Goal: Complete application form

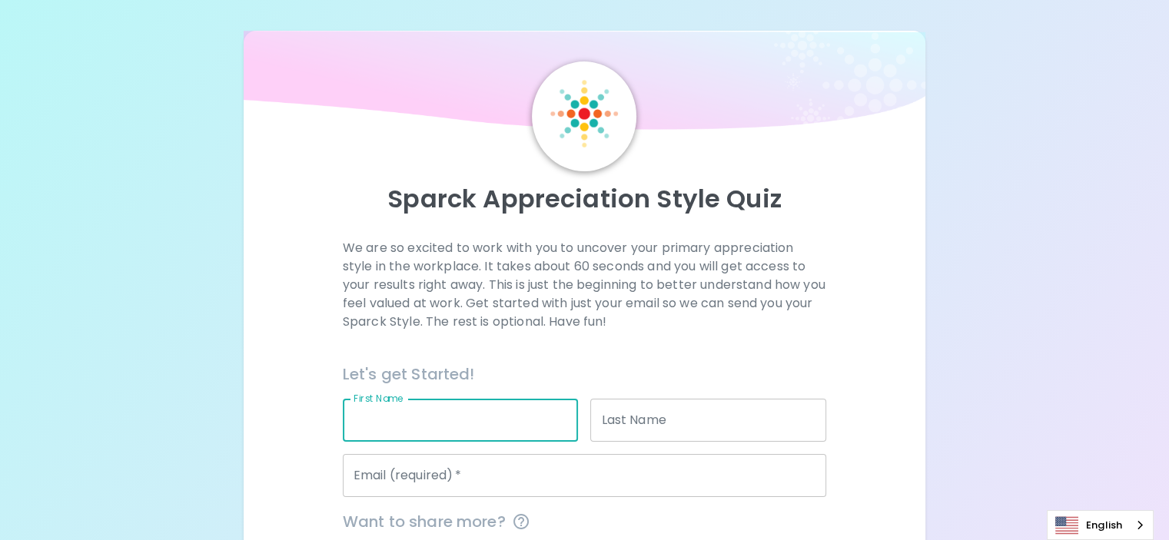
click at [460, 442] on input "First Name" at bounding box center [461, 420] width 236 height 43
type input "[PERSON_NAME]"
type input "Malley"
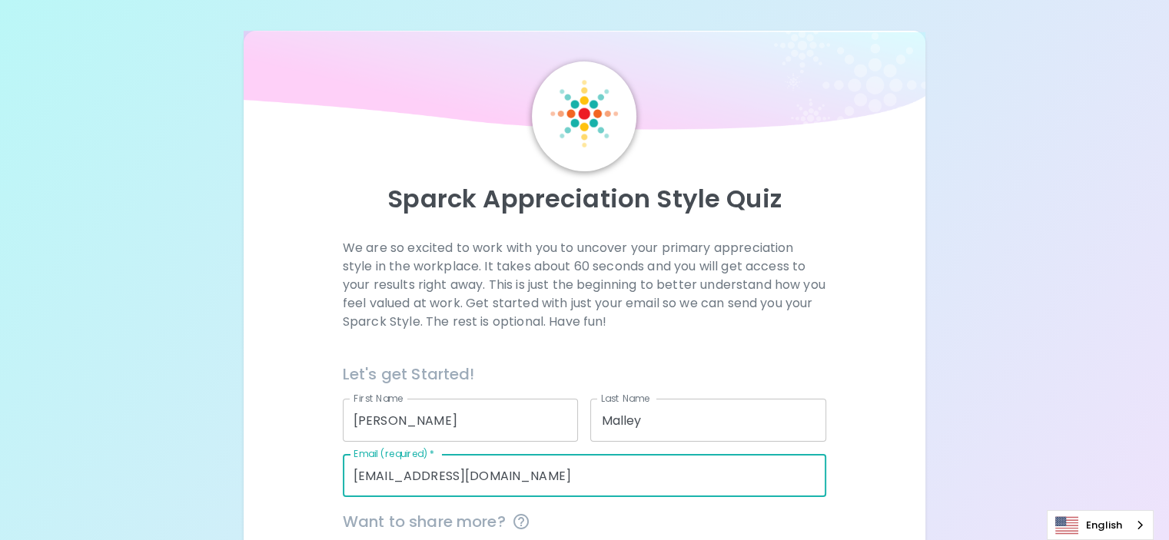
drag, startPoint x: 467, startPoint y: 524, endPoint x: 456, endPoint y: 522, distance: 11.8
click at [456, 497] on input "[EMAIL_ADDRESS][DOMAIN_NAME]" at bounding box center [584, 475] width 483 height 43
type input "[PERSON_NAME][EMAIL_ADDRESS][DOMAIN_NAME]"
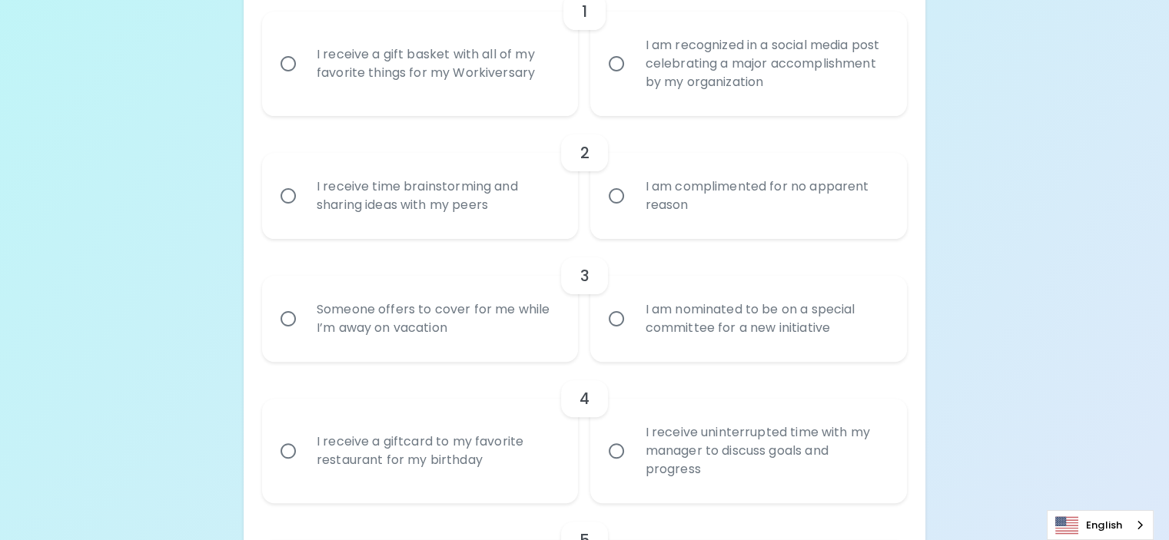
scroll to position [404, 0]
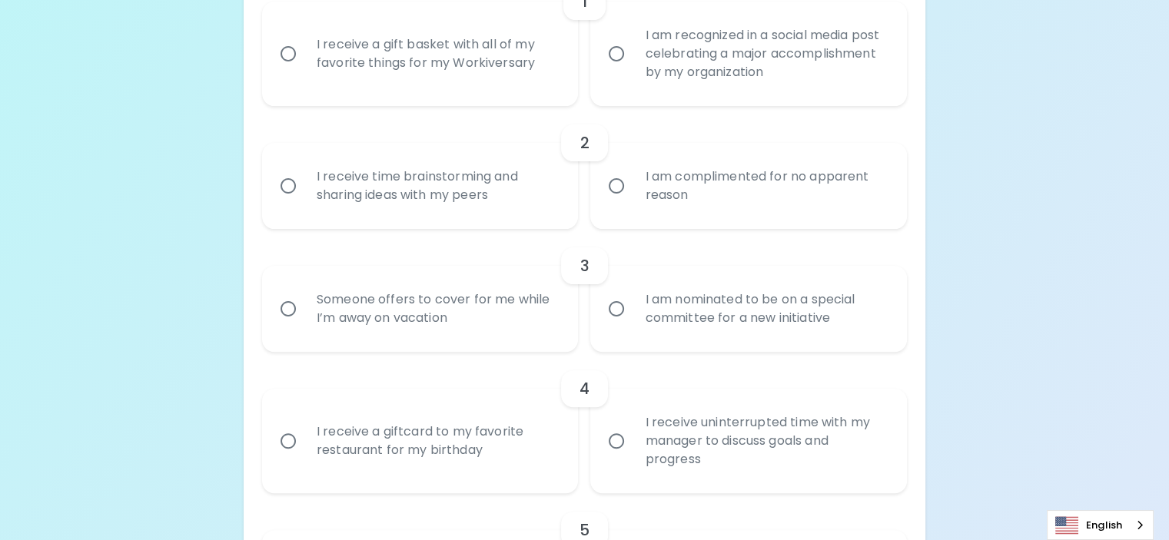
click at [491, 91] on div "I receive a gift basket with all of my favorite things for my Workiversary" at bounding box center [437, 54] width 266 height 74
click at [304, 70] on input "I receive a gift basket with all of my favorite things for my Workiversary" at bounding box center [288, 54] width 32 height 32
radio input "true"
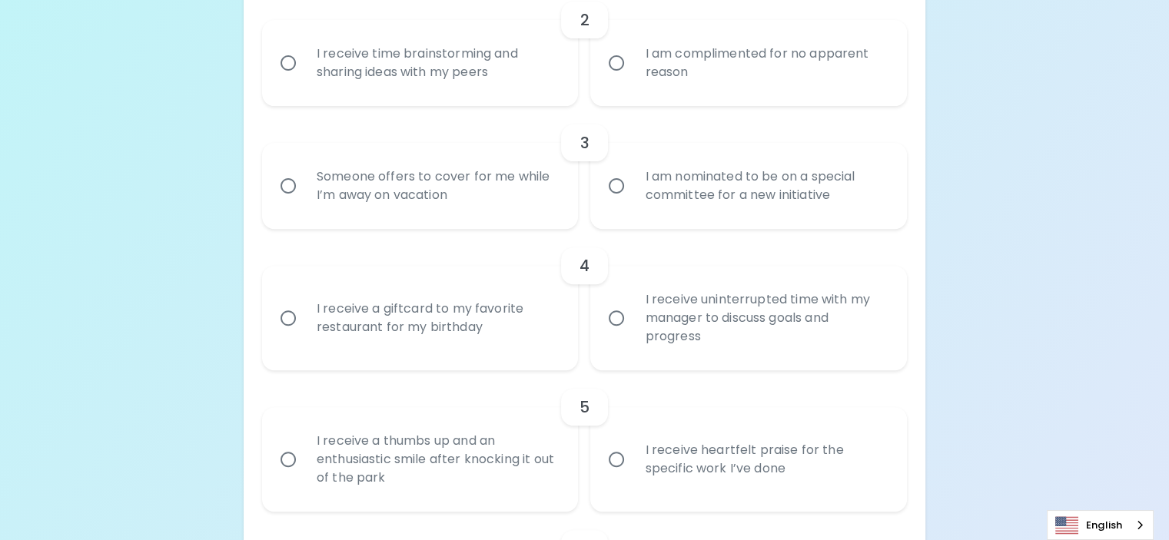
click at [447, 100] on div "I receive time brainstorming and sharing ideas with my peers" at bounding box center [437, 63] width 266 height 74
click at [304, 79] on input "I receive time brainstorming and sharing ideas with my peers" at bounding box center [288, 63] width 32 height 32
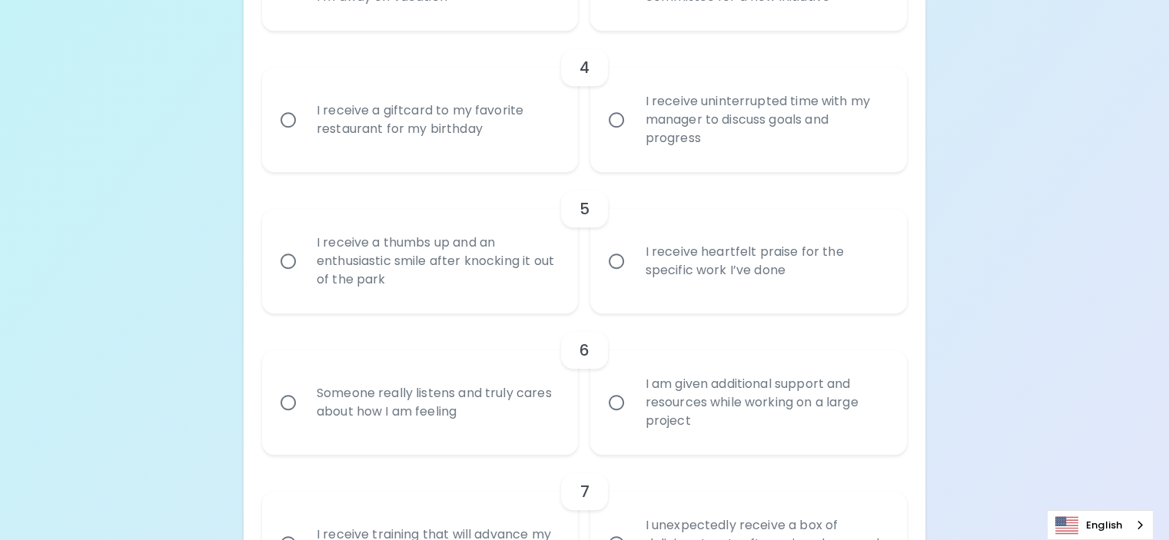
scroll to position [796, 0]
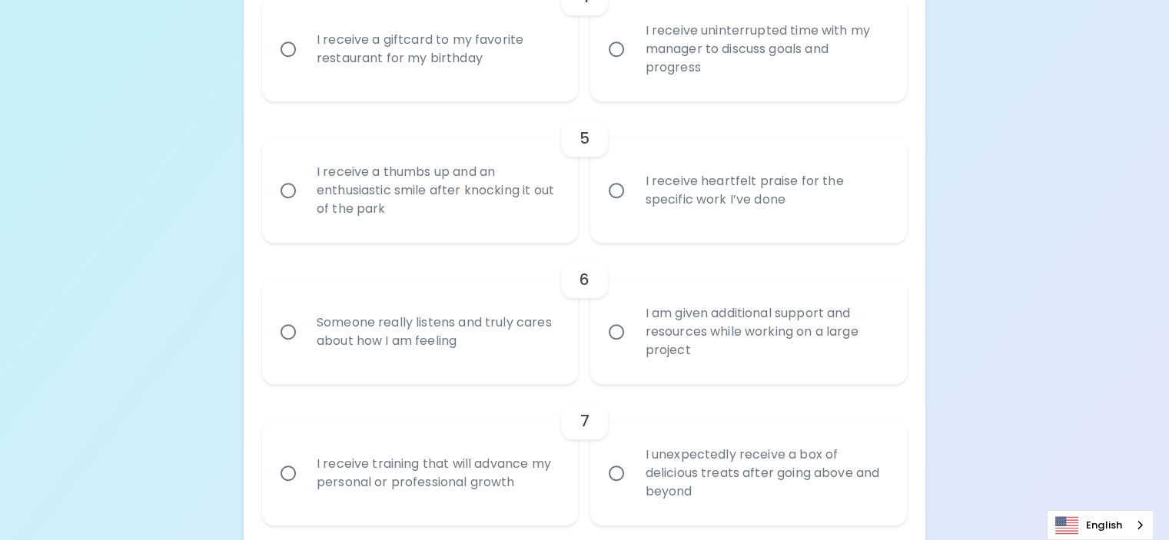
radio input "true"
click at [645, 228] on div "I receive heartfelt praise for the specific work I’ve done" at bounding box center [766, 191] width 266 height 74
click at [633, 207] on input "I receive heartfelt praise for the specific work I’ve done" at bounding box center [616, 190] width 32 height 32
radio input "false"
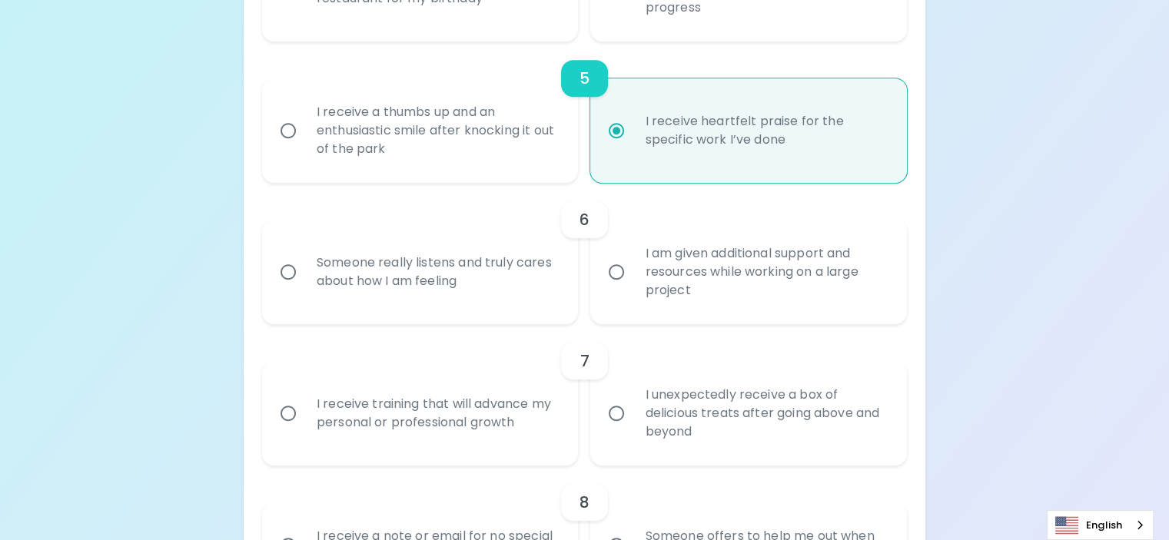
scroll to position [918, 0]
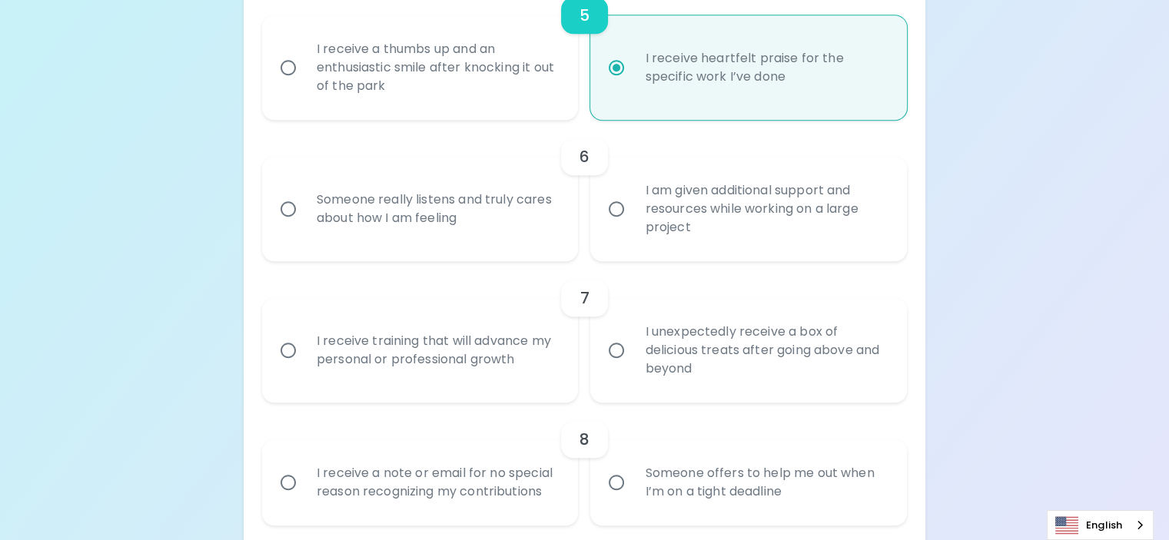
radio input "true"
click at [510, 246] on div "Someone really listens and truly cares about how I am feeling" at bounding box center [437, 209] width 266 height 74
click at [304, 225] on input "Someone really listens and truly cares about how I am feeling" at bounding box center [288, 209] width 32 height 32
radio input "false"
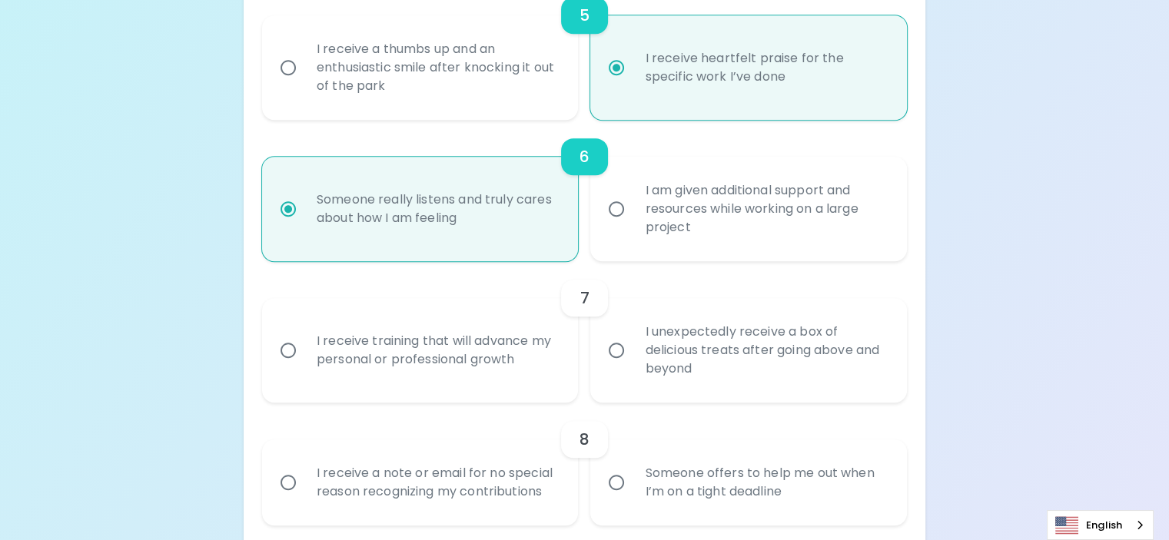
scroll to position [1041, 0]
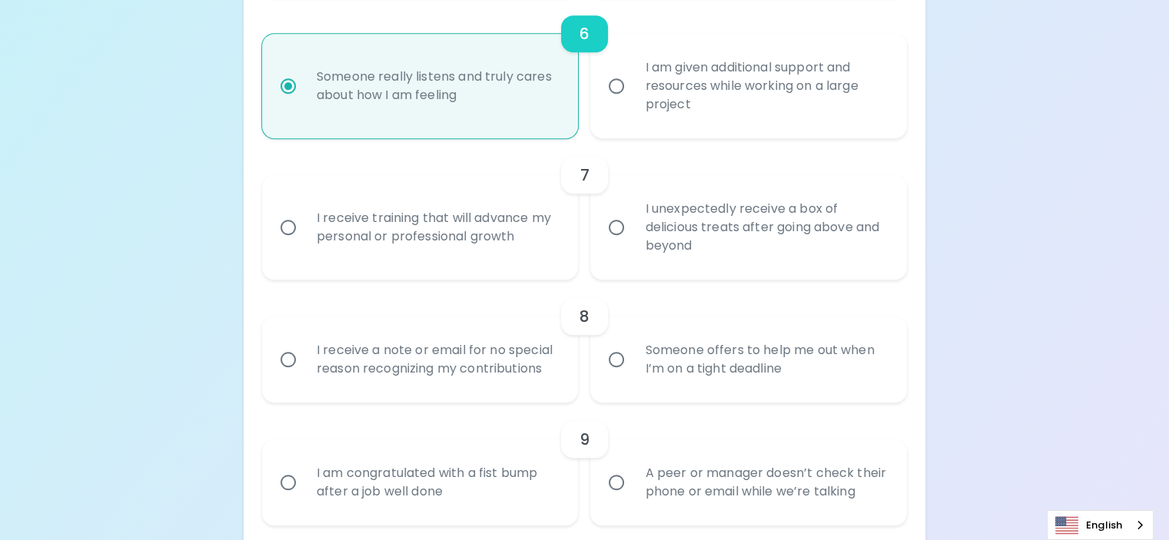
radio input "true"
click at [471, 264] on div "I receive training that will advance my personal or professional growth" at bounding box center [437, 228] width 266 height 74
click at [304, 244] on input "I receive training that will advance my personal or professional growth" at bounding box center [288, 227] width 32 height 32
radio input "false"
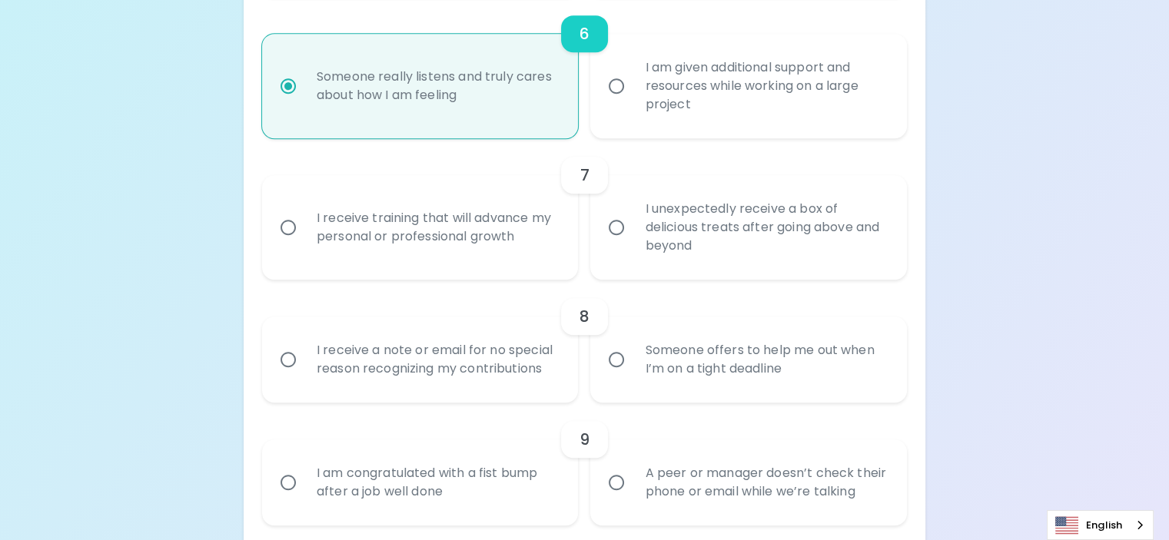
radio input "false"
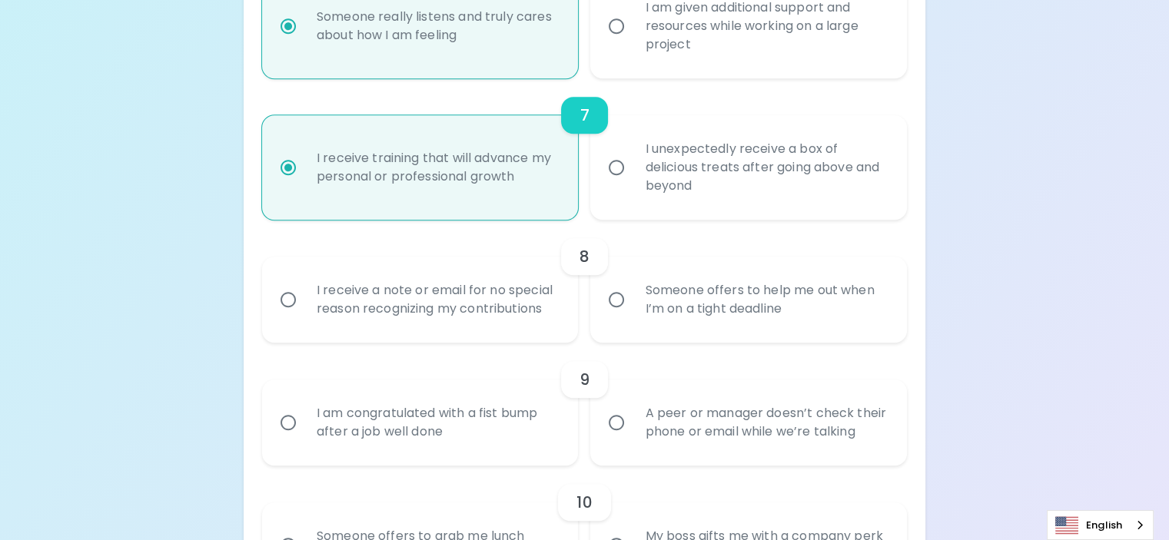
scroll to position [1164, 0]
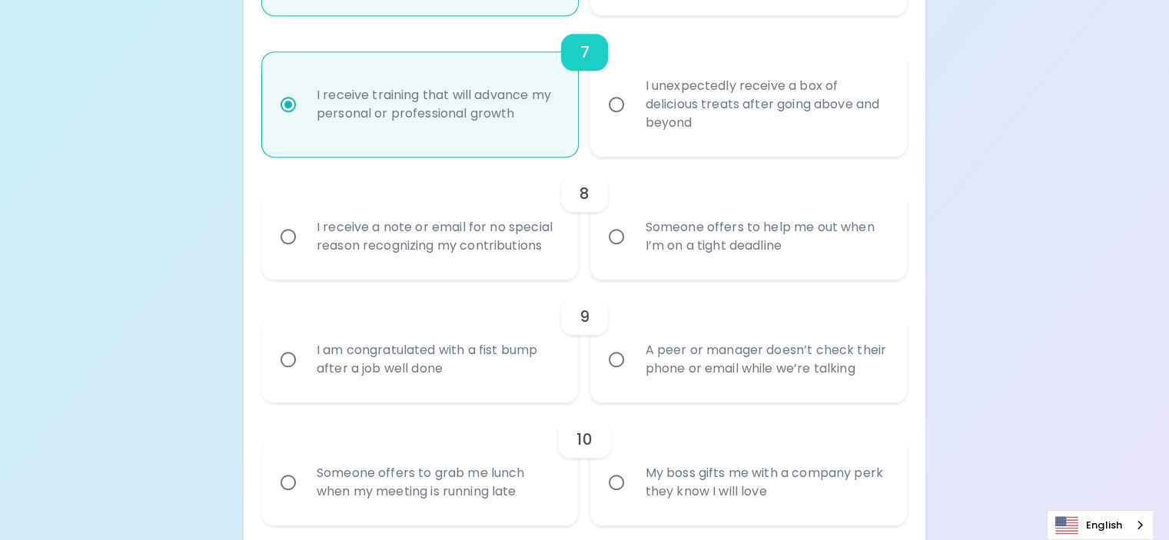
radio input "true"
click at [726, 274] on div "Someone offers to help me out when I’m on a tight deadline" at bounding box center [766, 237] width 266 height 74
click at [633, 253] on input "Someone offers to help me out when I’m on a tight deadline" at bounding box center [616, 237] width 32 height 32
radio input "false"
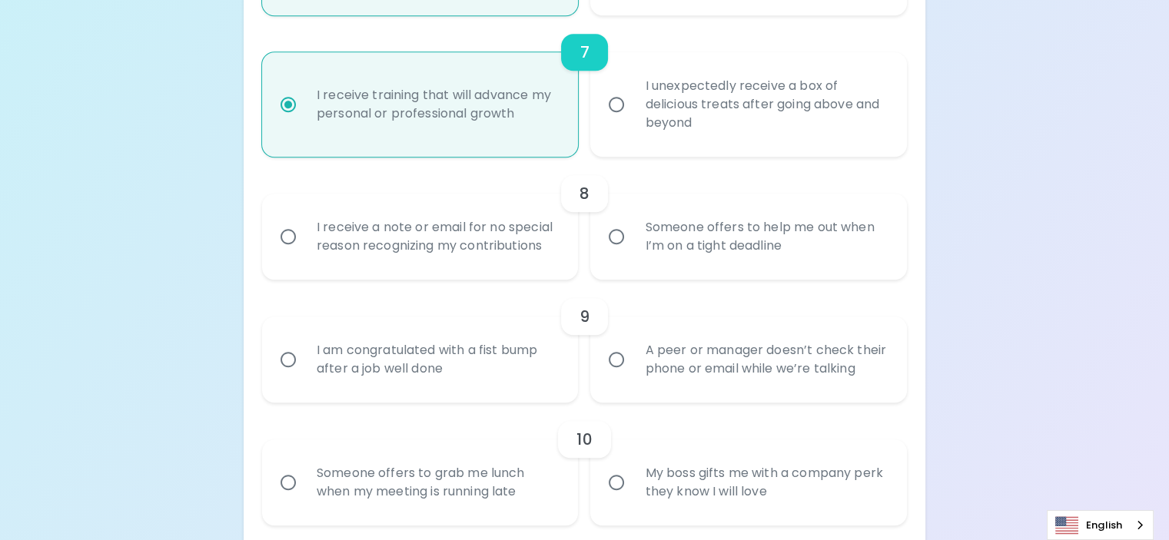
radio input "false"
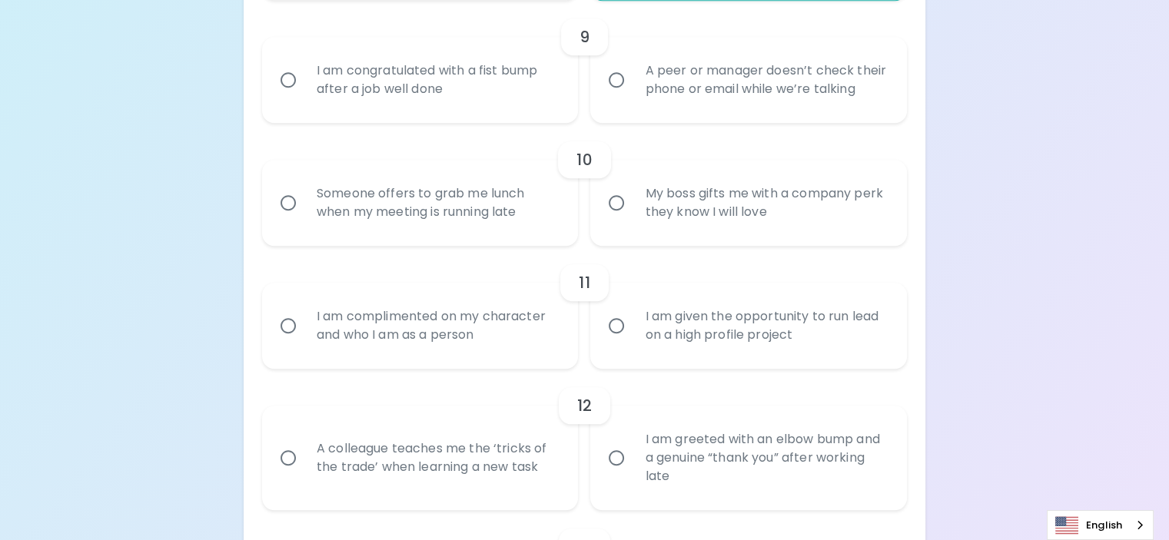
scroll to position [1447, 0]
radio input "true"
click at [705, 114] on div "A peer or manager doesn’t check their phone or email while we’re talking" at bounding box center [766, 77] width 266 height 74
click at [633, 93] on input "A peer or manager doesn’t check their phone or email while we’re talking" at bounding box center [616, 77] width 32 height 32
radio input "false"
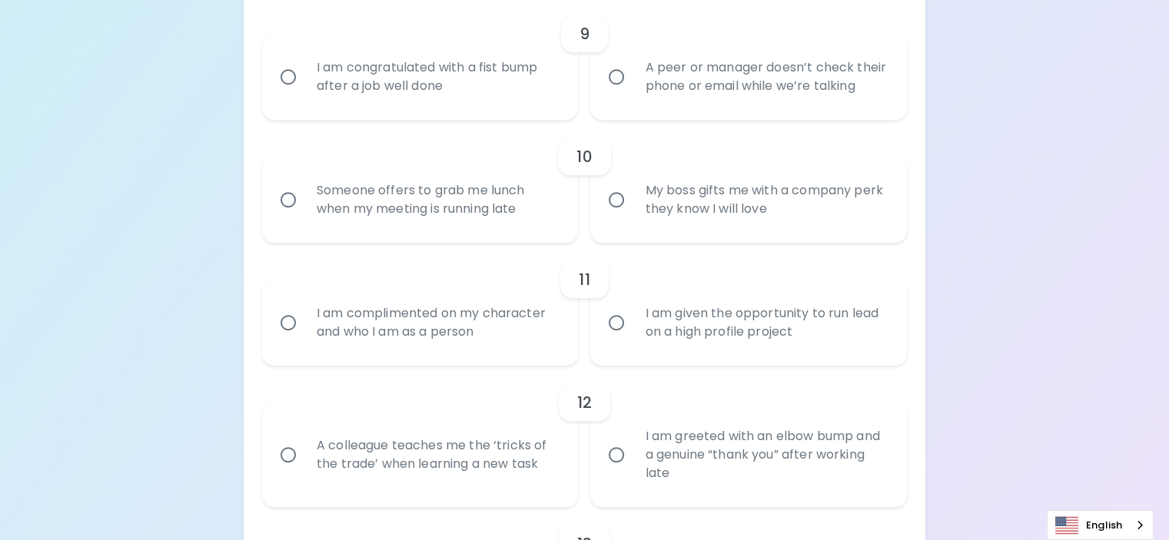
radio input "false"
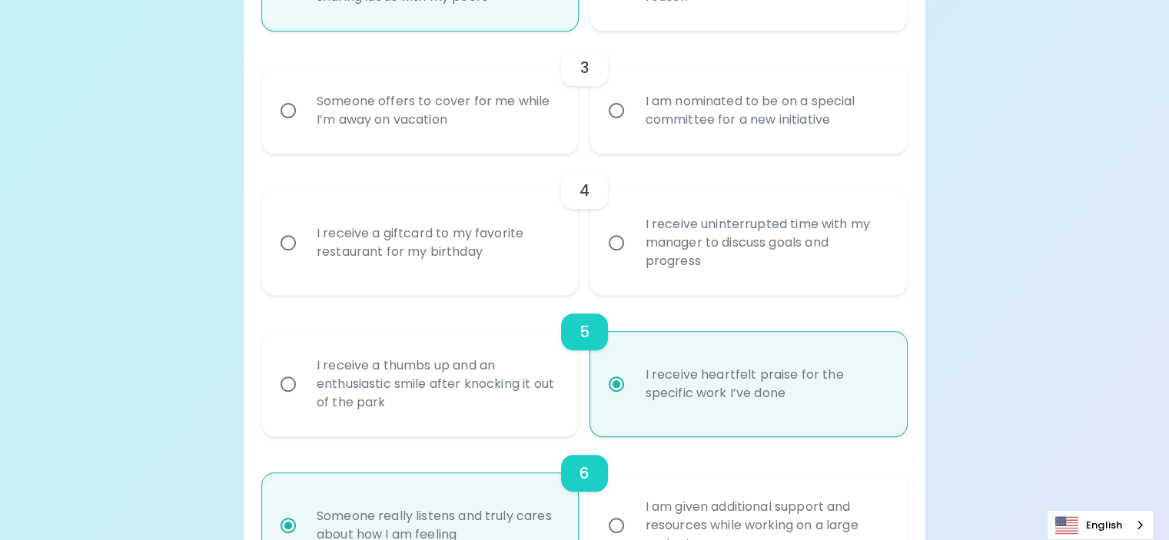
scroll to position [587, 0]
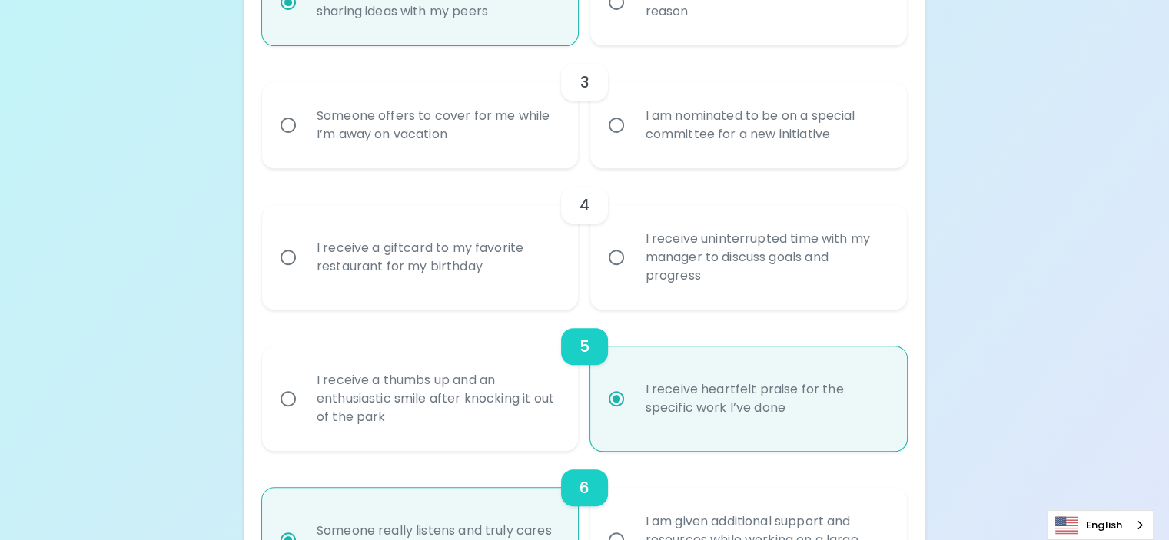
radio input "true"
click at [454, 294] on div "I receive a giftcard to my favorite restaurant for my birthday" at bounding box center [437, 258] width 266 height 74
click at [304, 274] on input "I receive a giftcard to my favorite restaurant for my birthday" at bounding box center [288, 257] width 32 height 32
radio input "false"
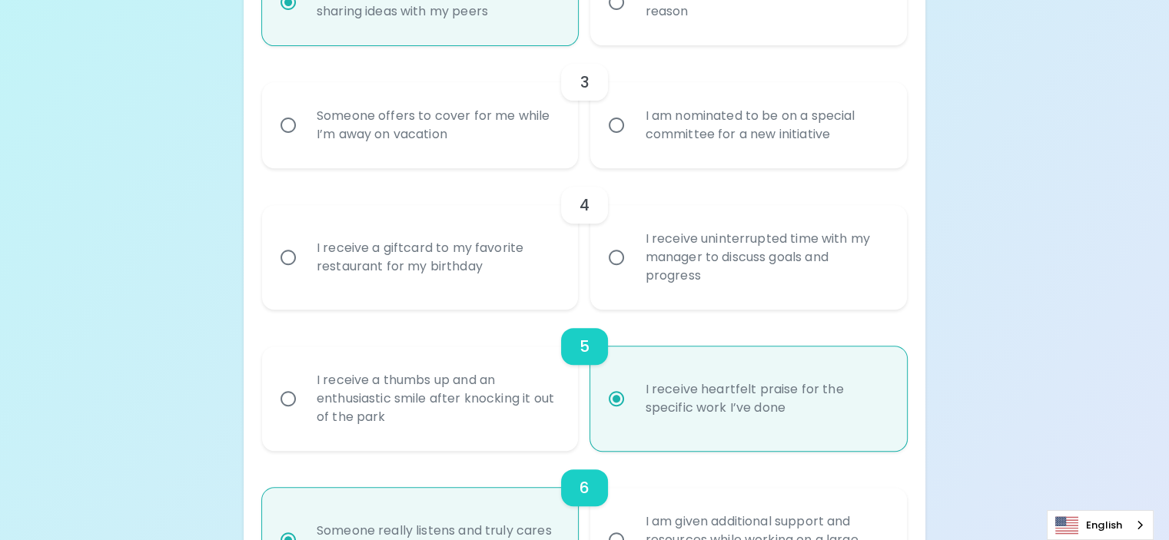
radio input "false"
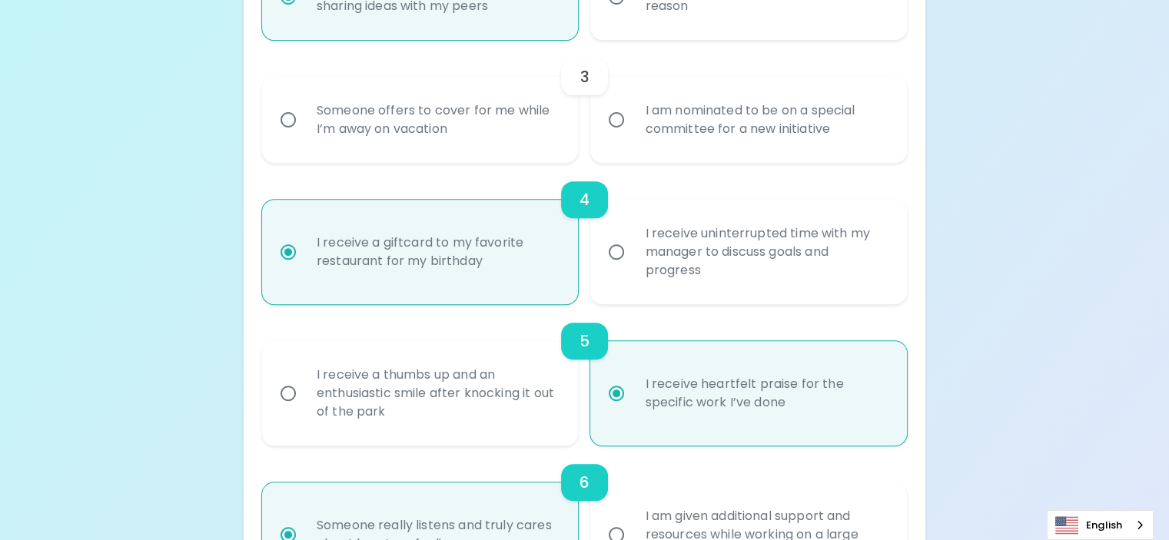
scroll to position [710, 0]
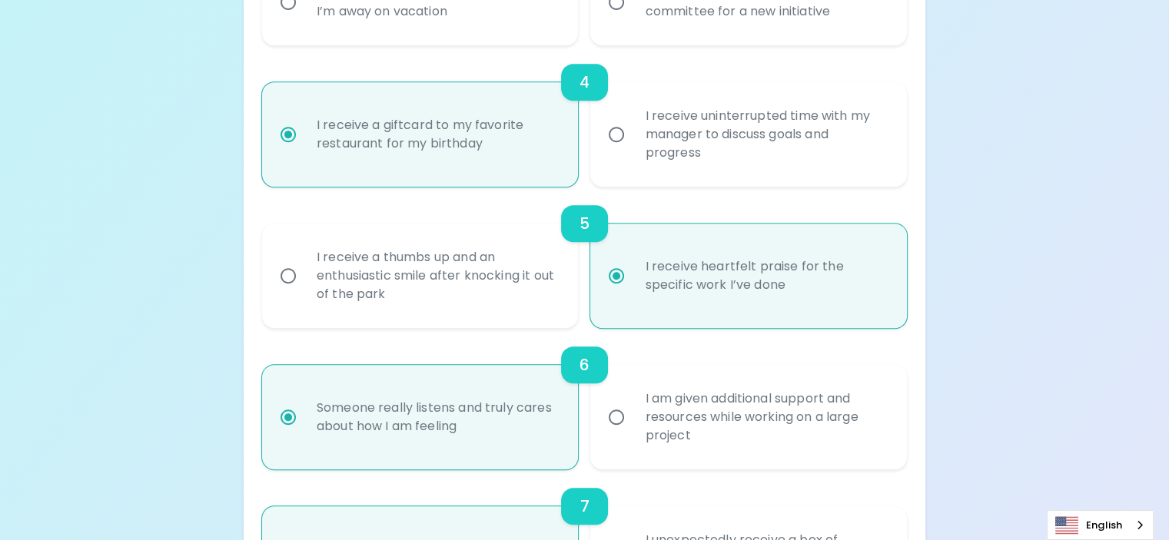
radio input "true"
click at [455, 39] on div "Someone offers to cover for me while I’m away on vacation" at bounding box center [437, 2] width 266 height 74
click at [304, 18] on input "Someone offers to cover for me while I’m away on vacation" at bounding box center [288, 2] width 32 height 32
radio input "false"
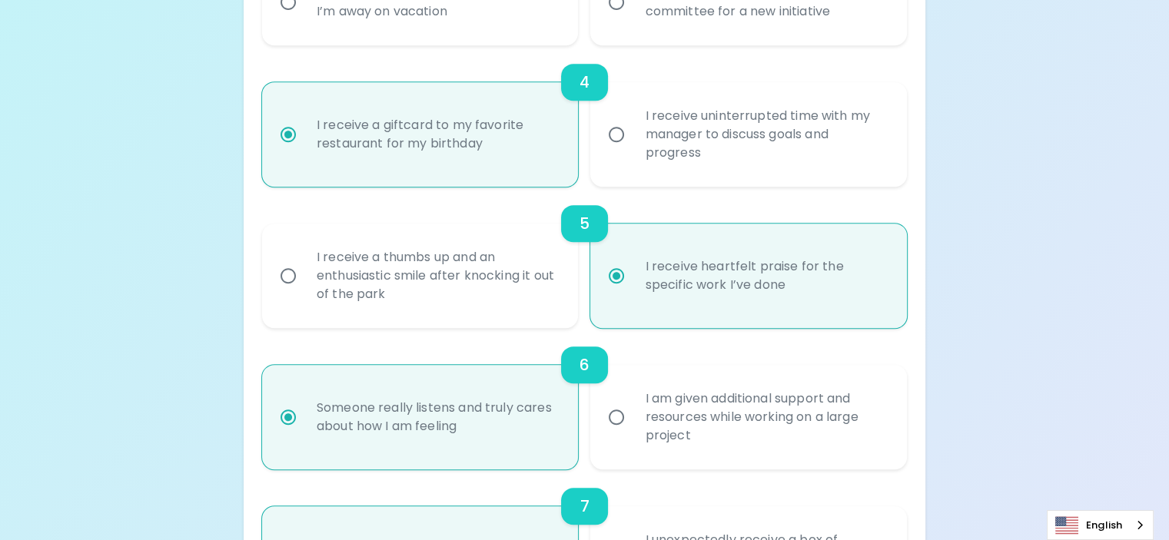
radio input "false"
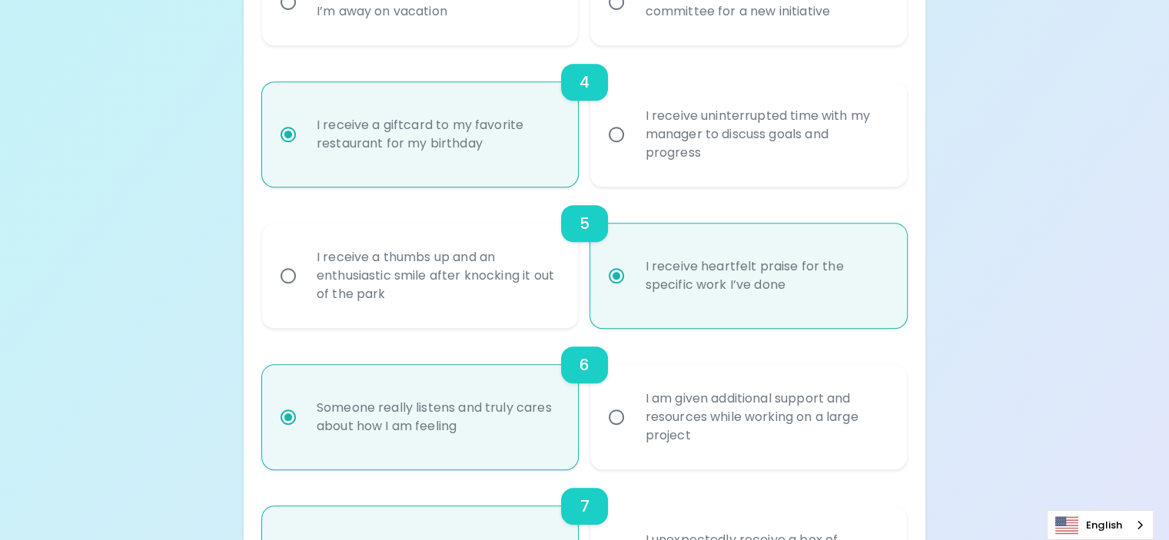
radio input "true"
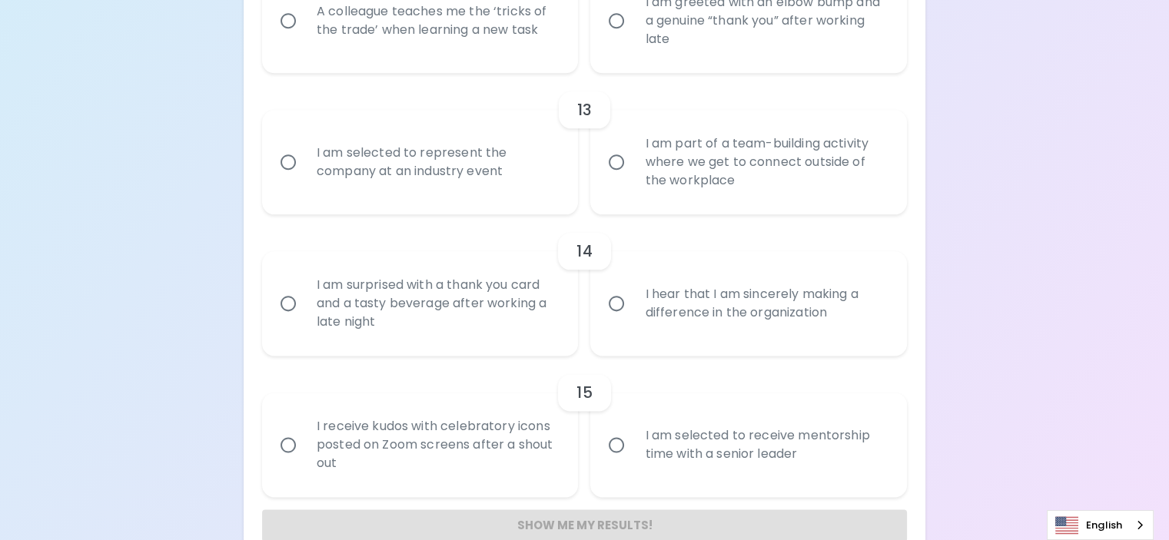
scroll to position [1885, 0]
radio input "true"
radio input "false"
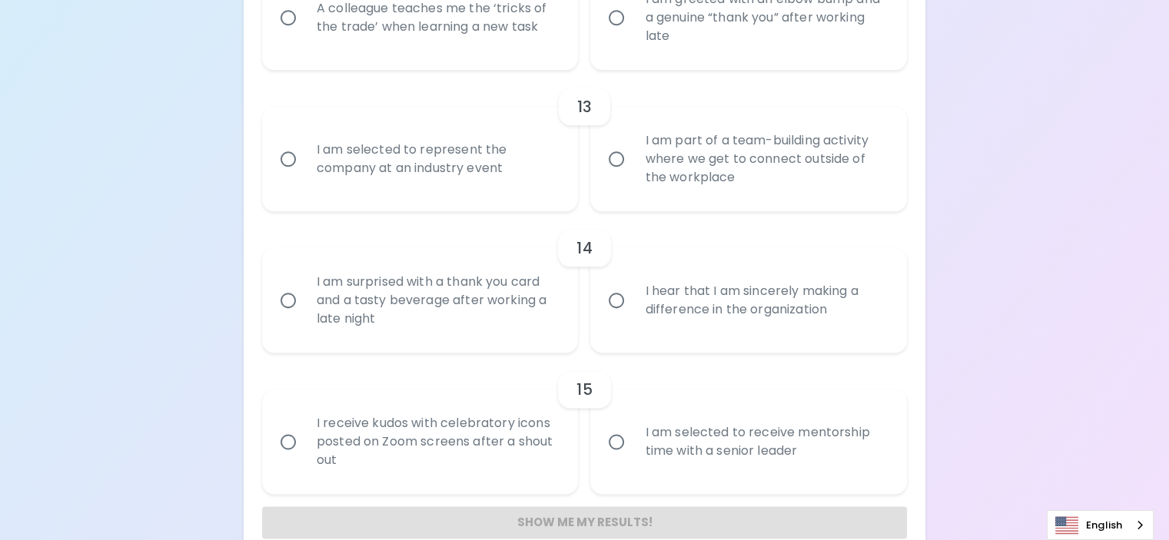
radio input "false"
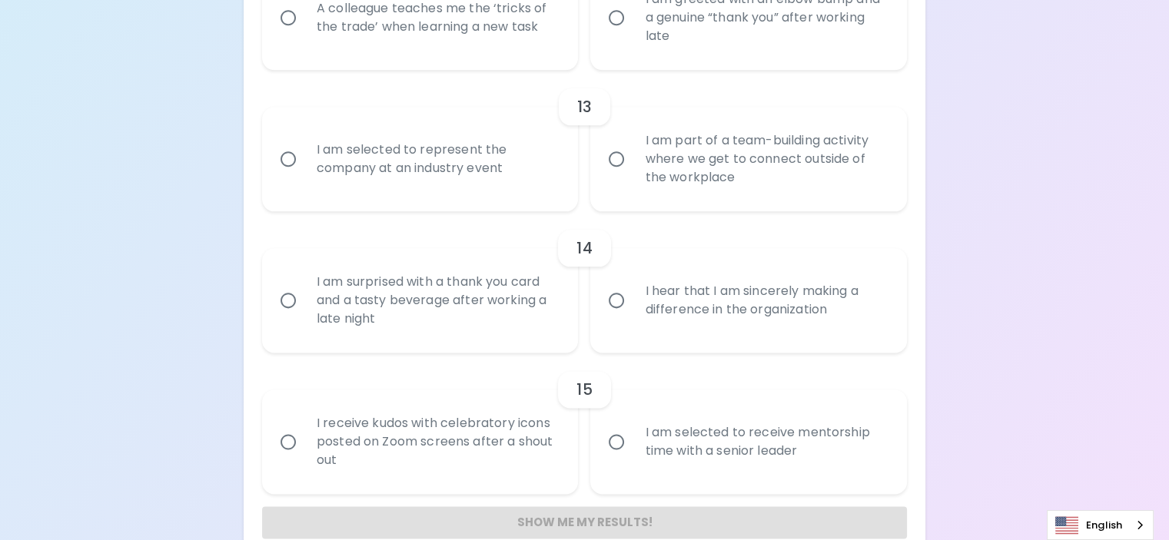
radio input "false"
radio input "true"
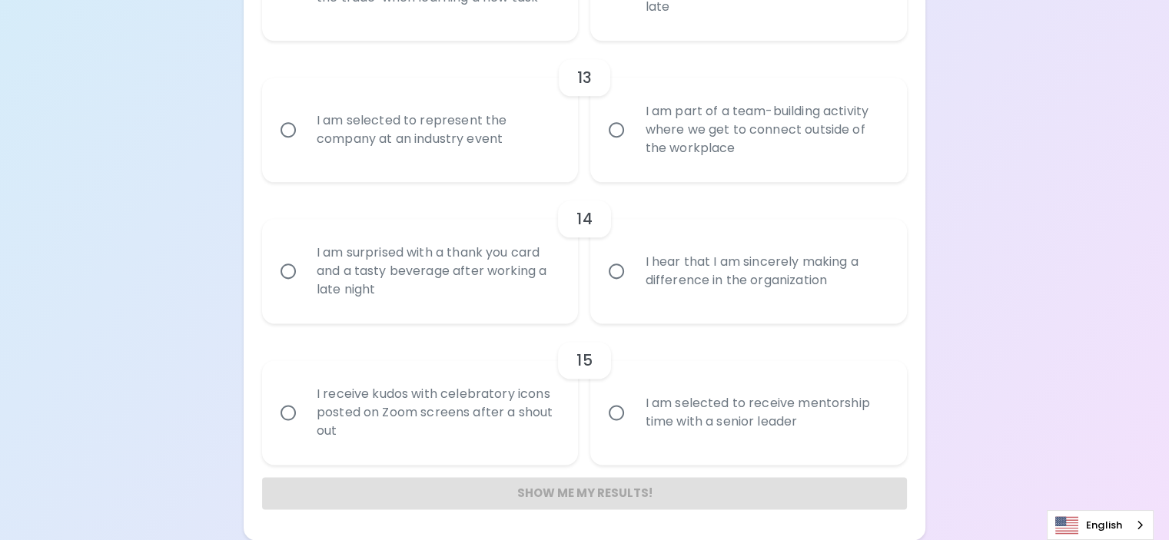
scroll to position [2008, 0]
radio input "true"
radio input "false"
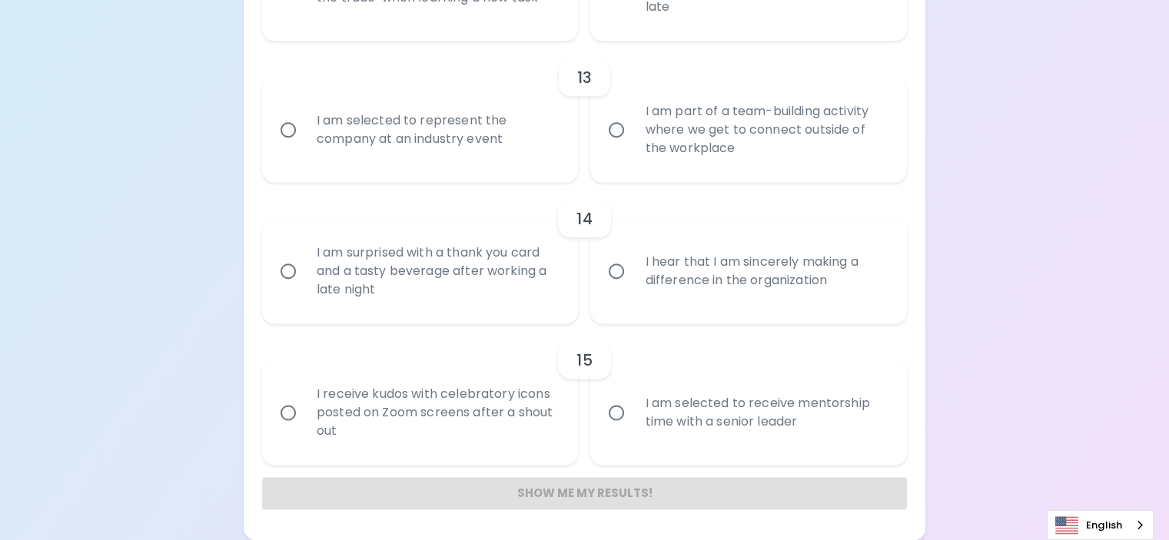
radio input "false"
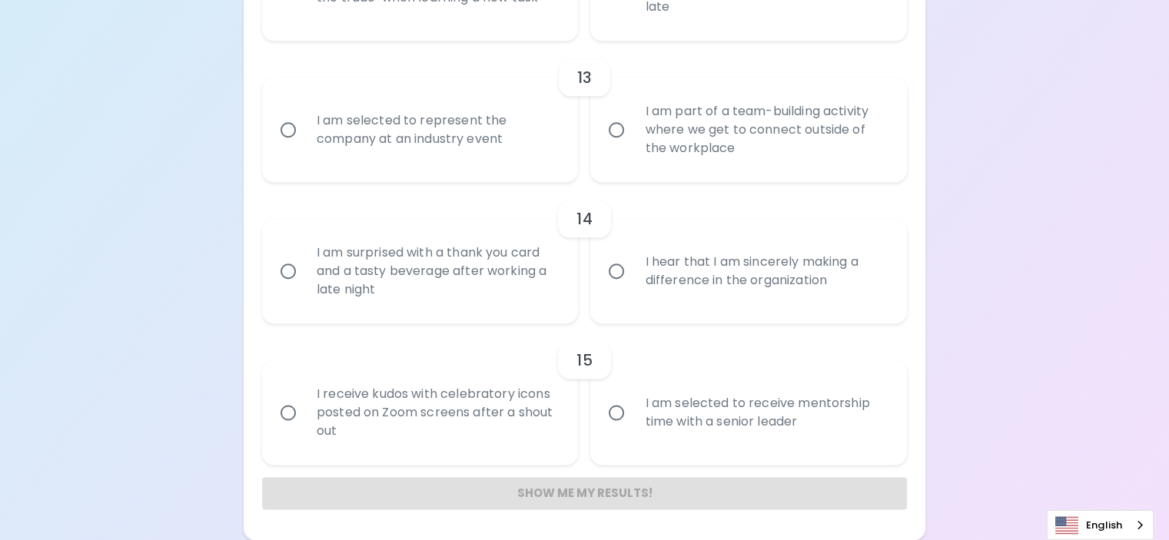
radio input "false"
radio input "true"
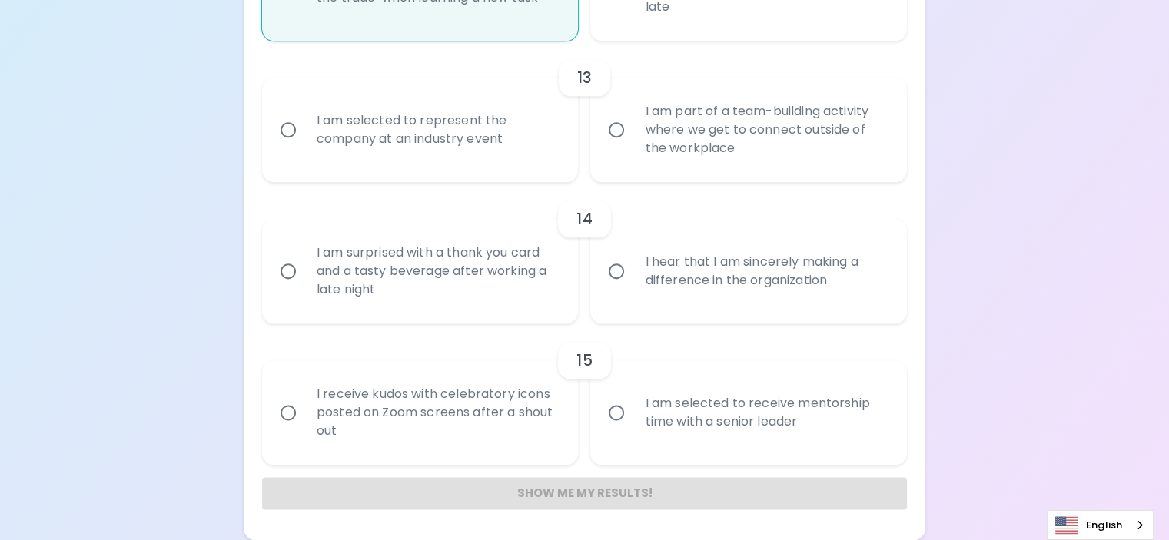
radio input "false"
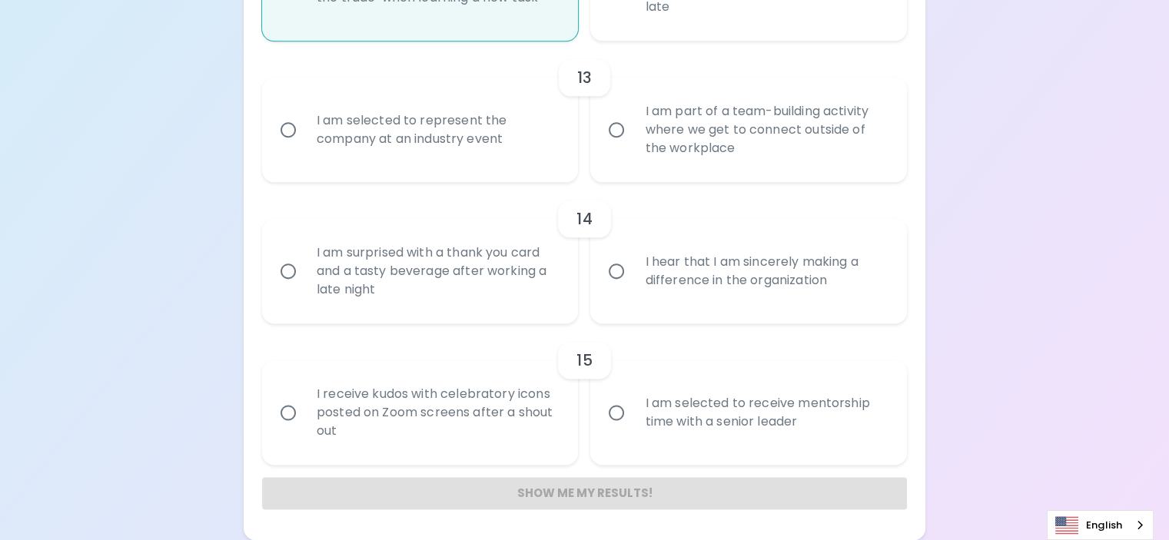
radio input "false"
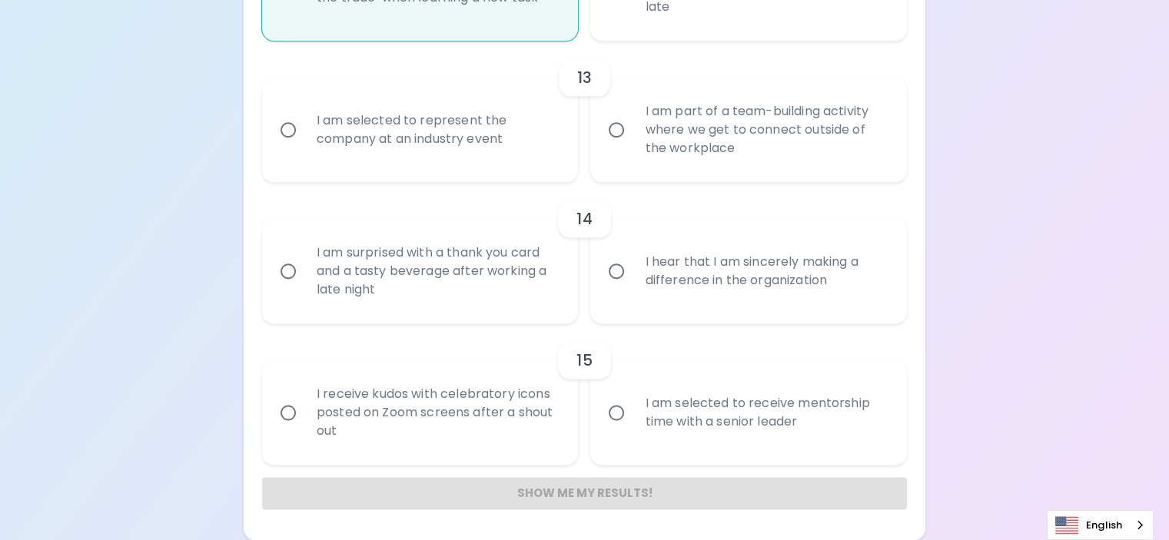
scroll to position [2254, 0]
radio input "true"
click at [569, 167] on div "I am selected to represent the company at an industry event" at bounding box center [437, 130] width 266 height 74
click at [304, 146] on input "I am selected to represent the company at an industry event" at bounding box center [288, 130] width 32 height 32
radio input "false"
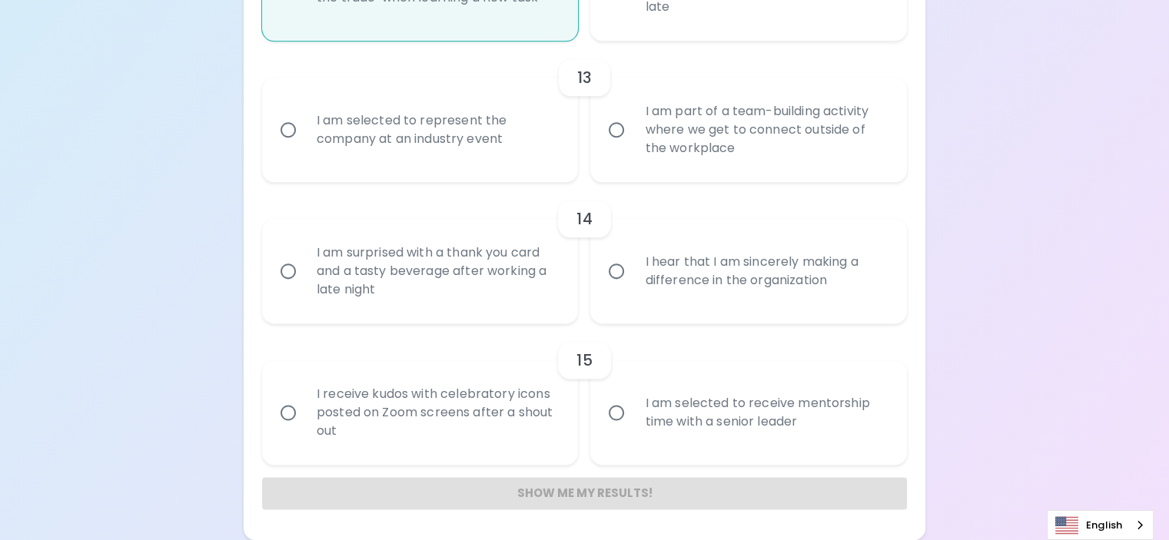
radio input "false"
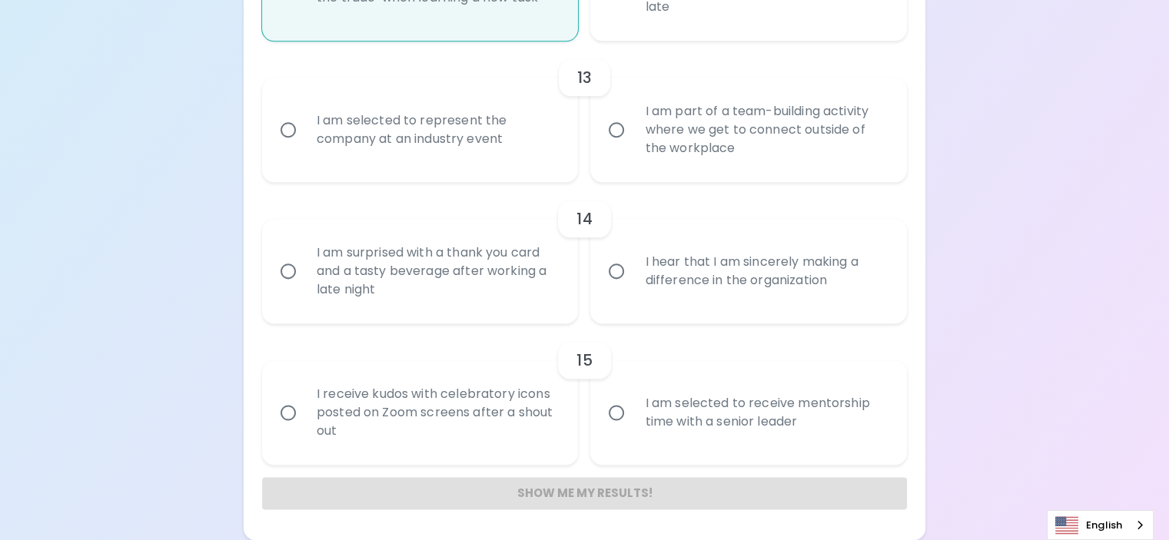
radio input "false"
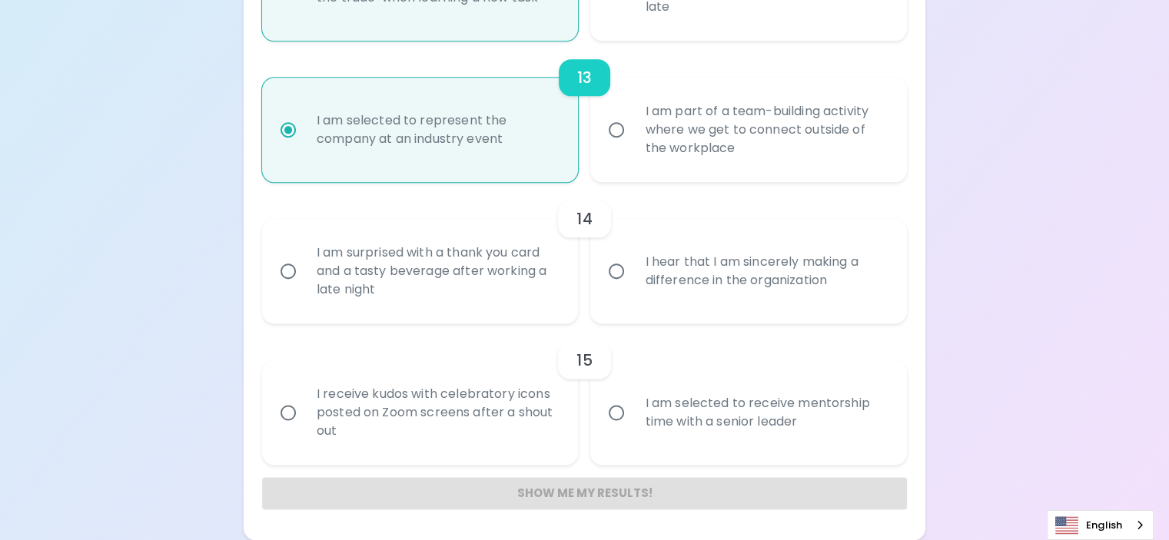
scroll to position [2377, 0]
radio input "true"
click at [554, 271] on div "I am surprised with a thank you card and a tasty beverage after working a late …" at bounding box center [437, 271] width 266 height 92
click at [304, 271] on input "I am surprised with a thank you card and a tasty beverage after working a late …" at bounding box center [288, 271] width 32 height 32
radio input "false"
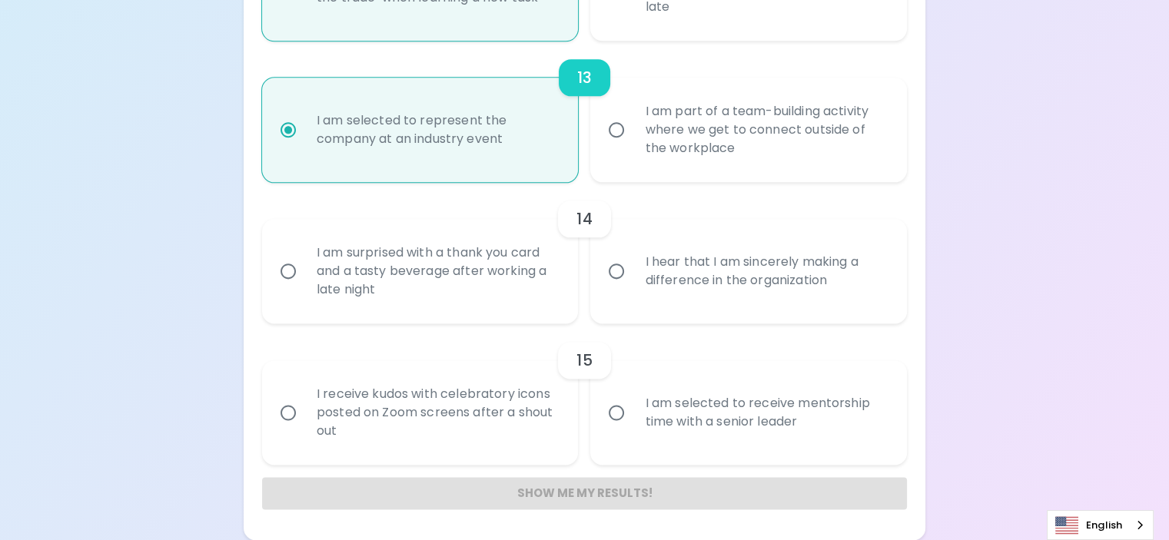
radio input "false"
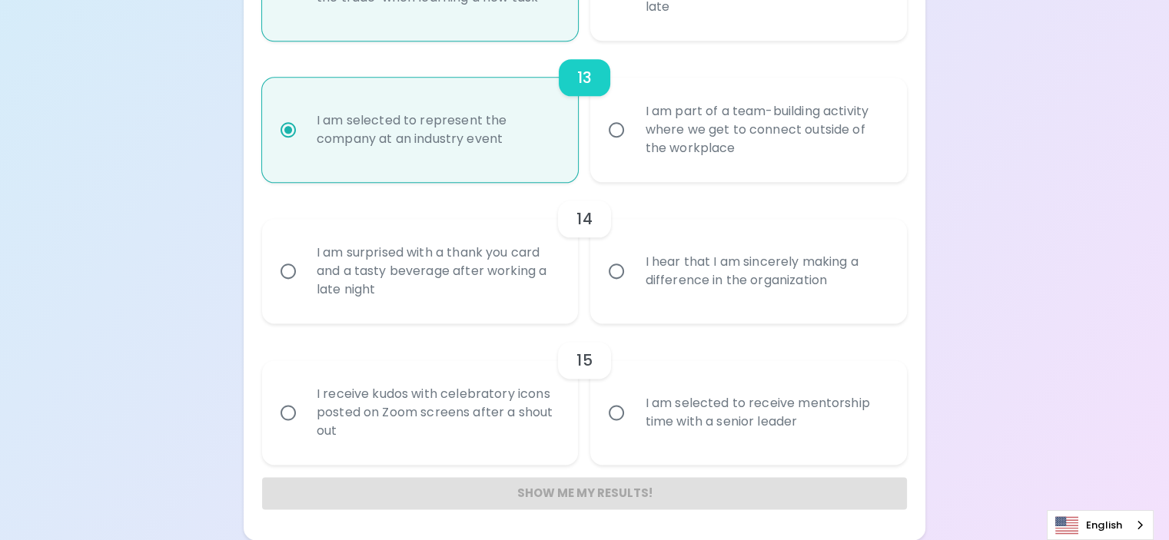
radio input "false"
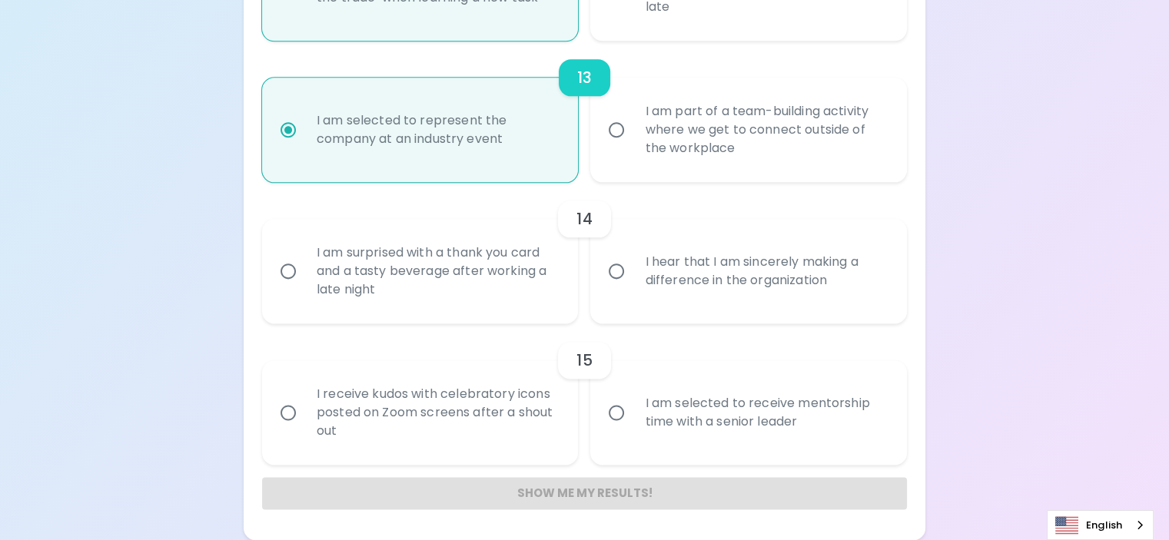
radio input "false"
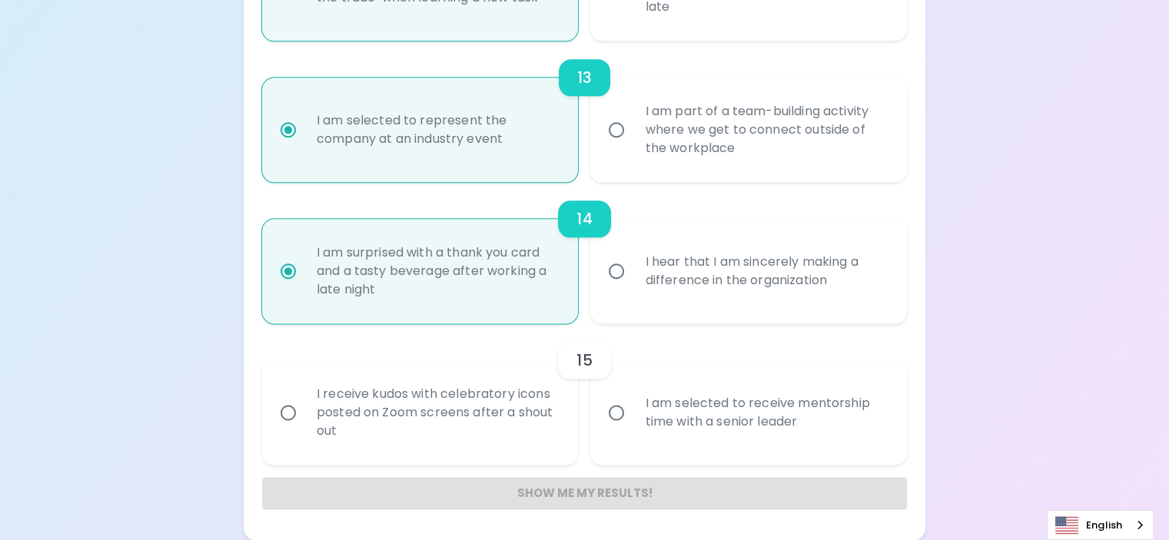
radio input "true"
click at [639, 424] on div "I am selected to receive mentorship time with a senior leader" at bounding box center [766, 413] width 266 height 74
click at [633, 424] on input "I am selected to receive mentorship time with a senior leader" at bounding box center [616, 413] width 32 height 32
radio input "false"
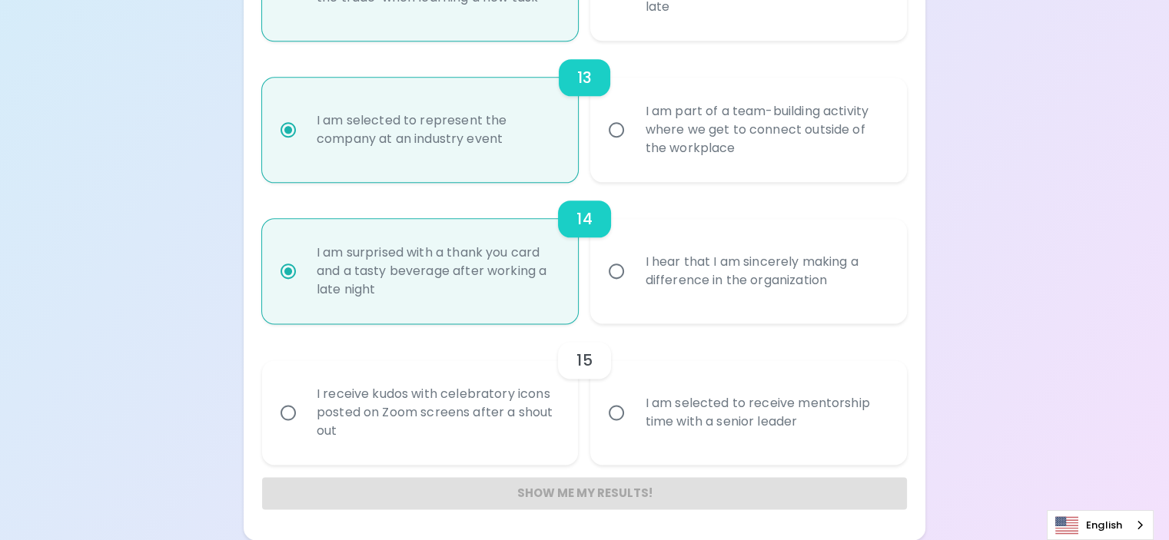
radio input "false"
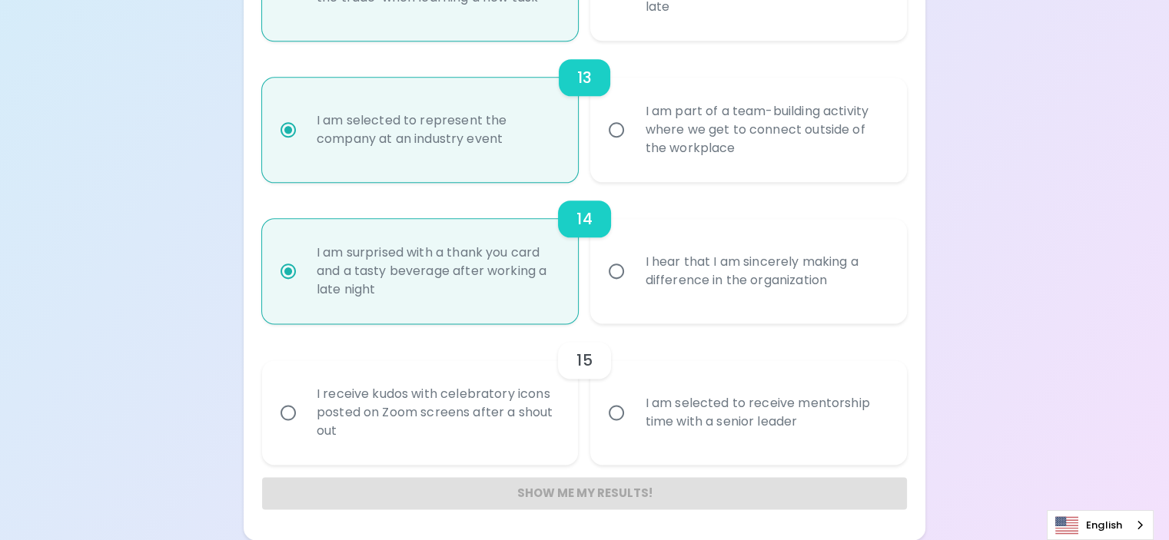
radio input "false"
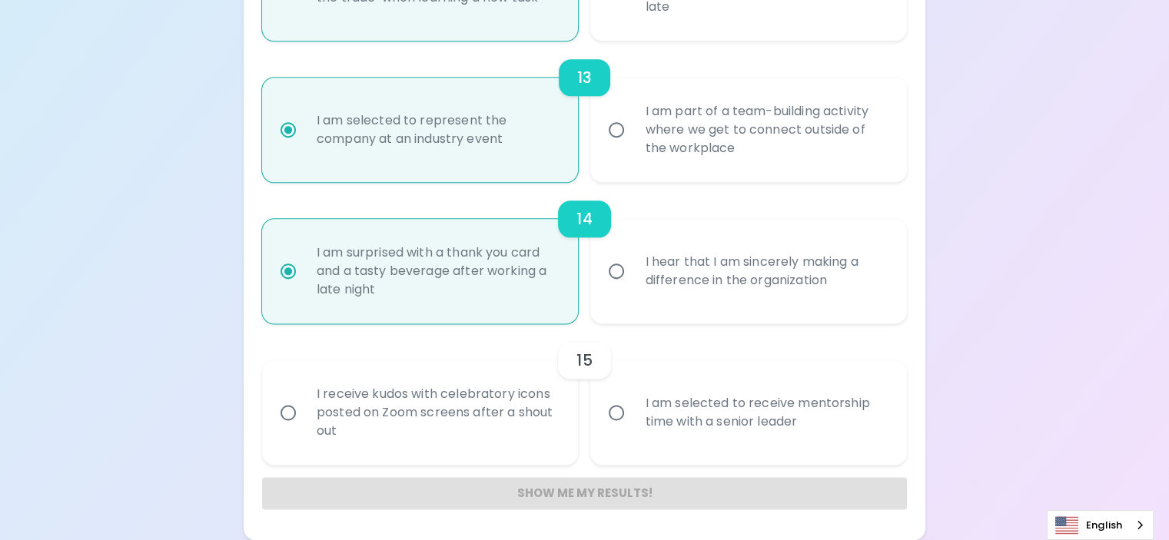
radio input "false"
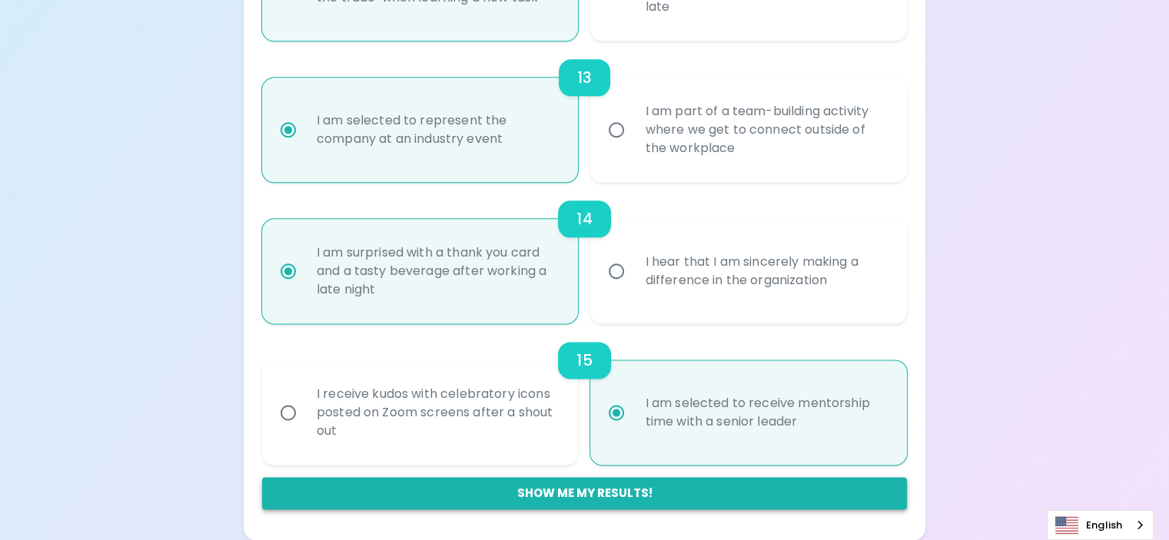
radio input "true"
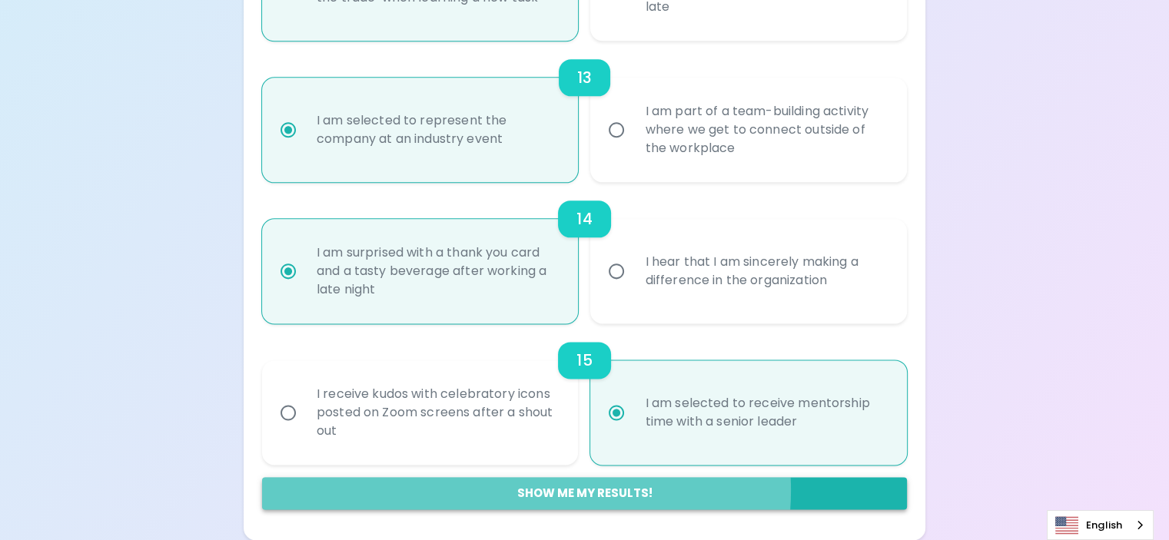
click at [623, 490] on button "Show me my results!" at bounding box center [584, 493] width 645 height 32
radio input "false"
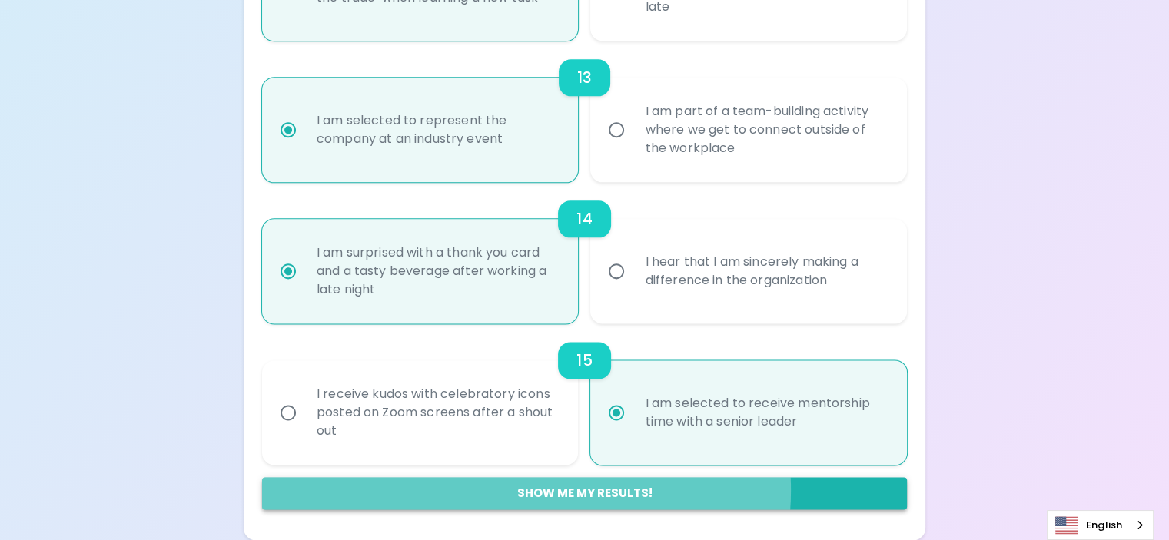
radio input "false"
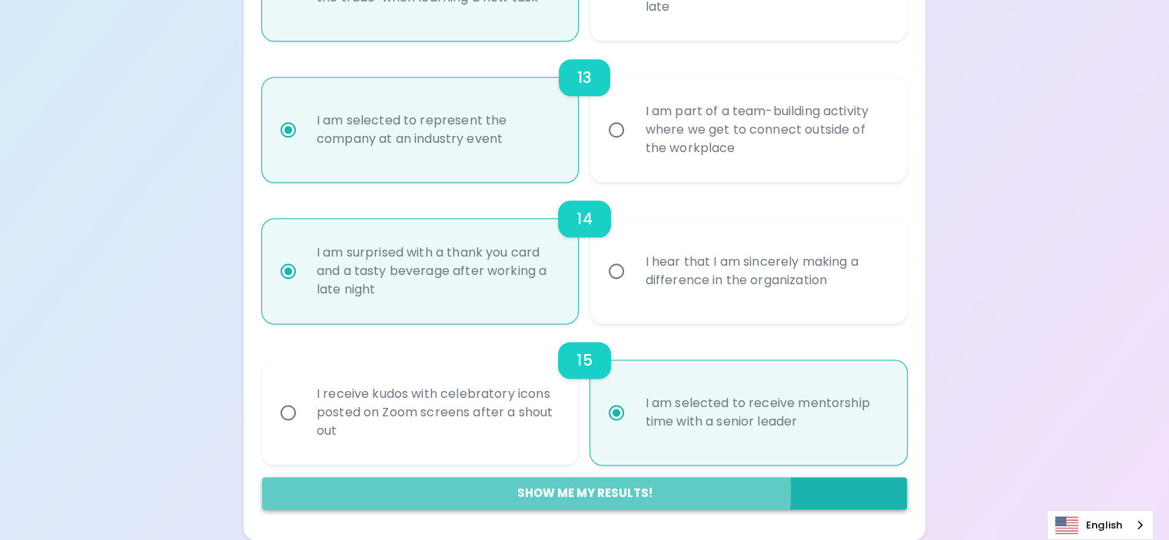
radio input "false"
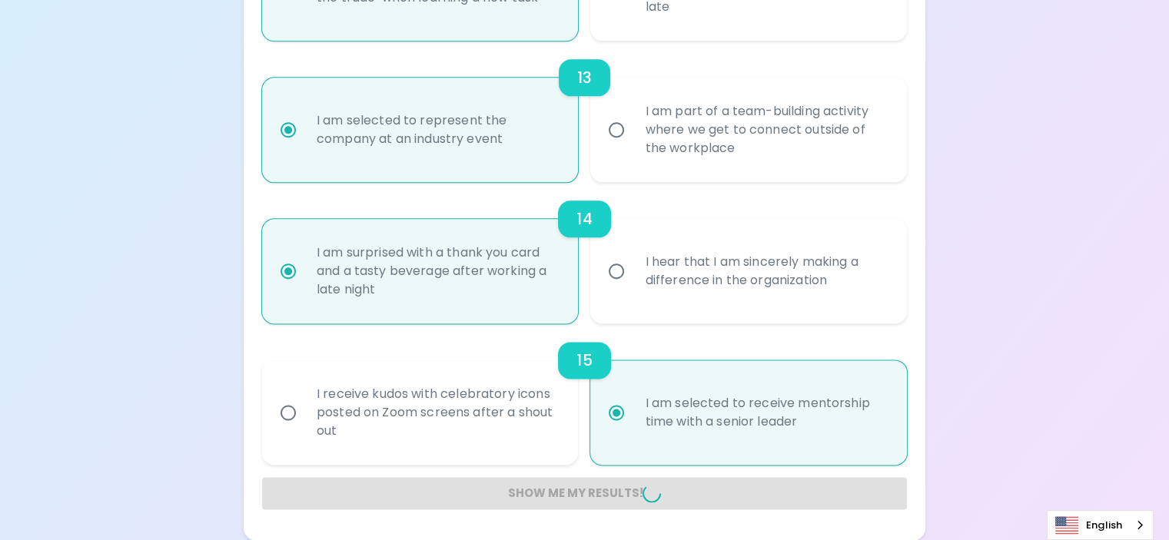
radio input "false"
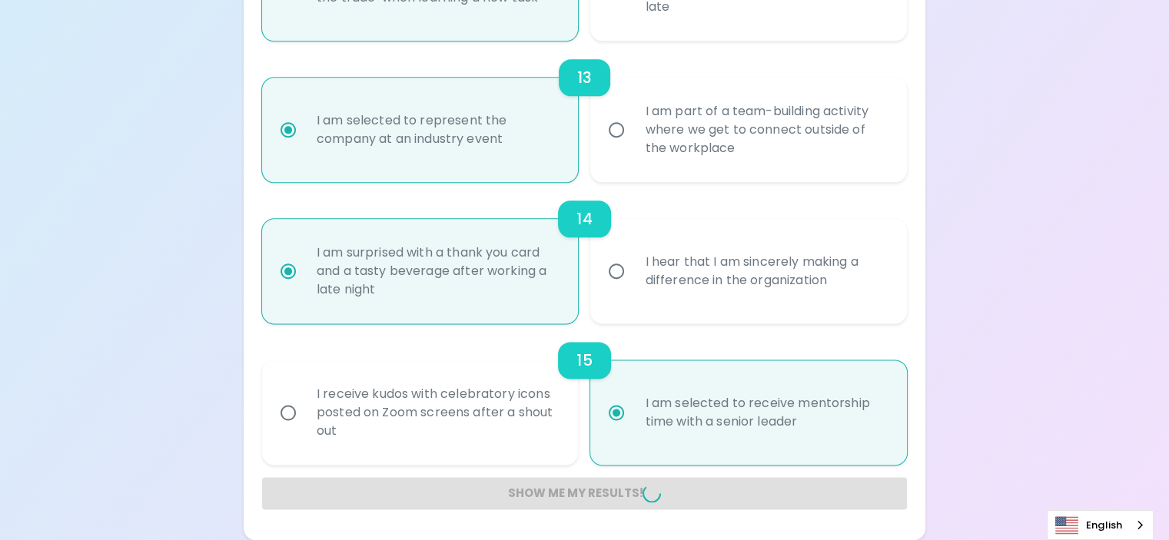
radio input "false"
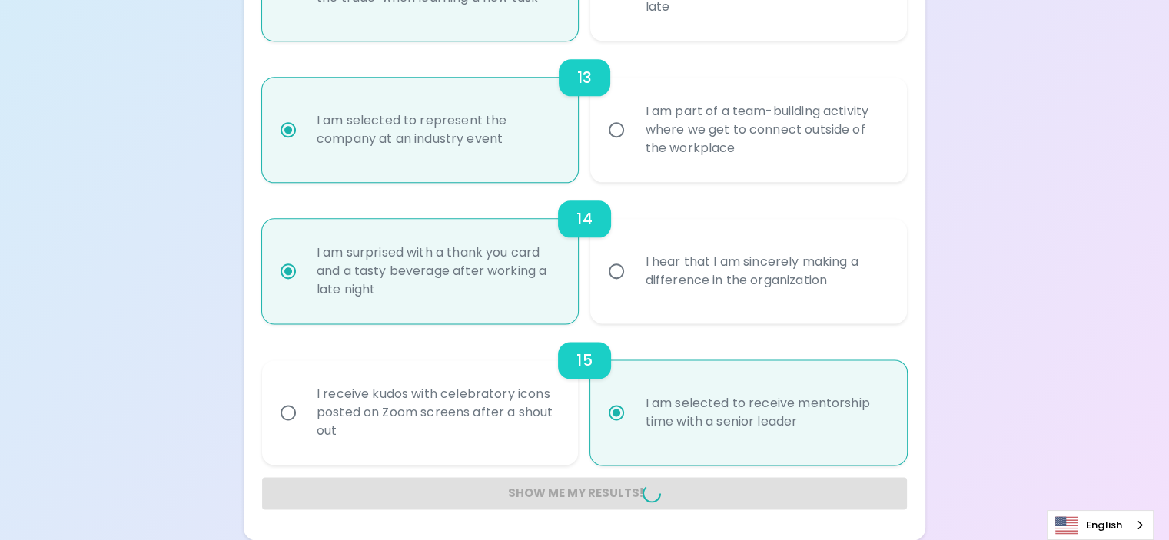
radio input "false"
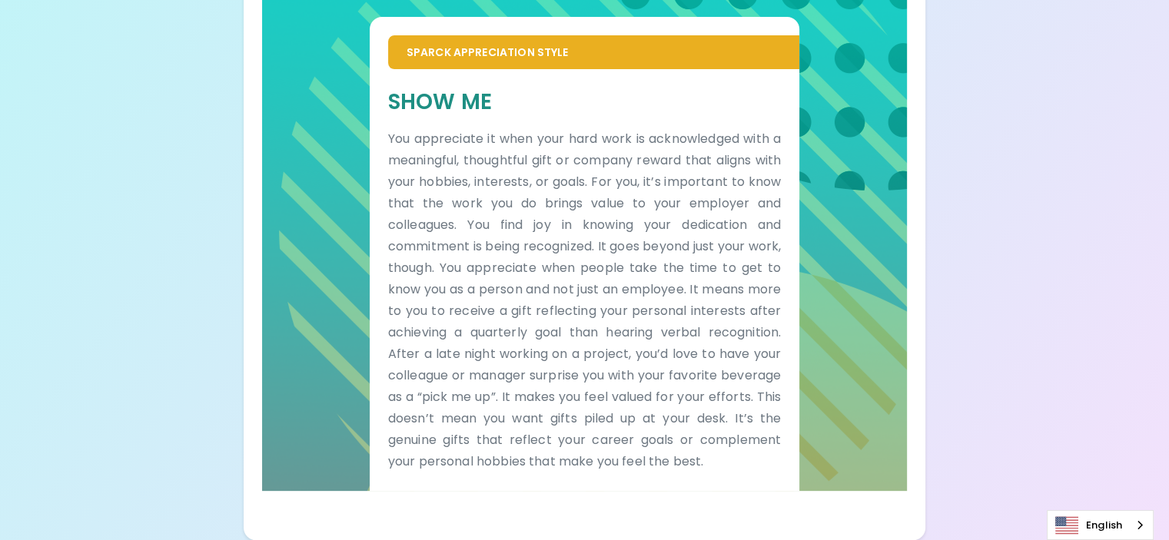
scroll to position [160, 0]
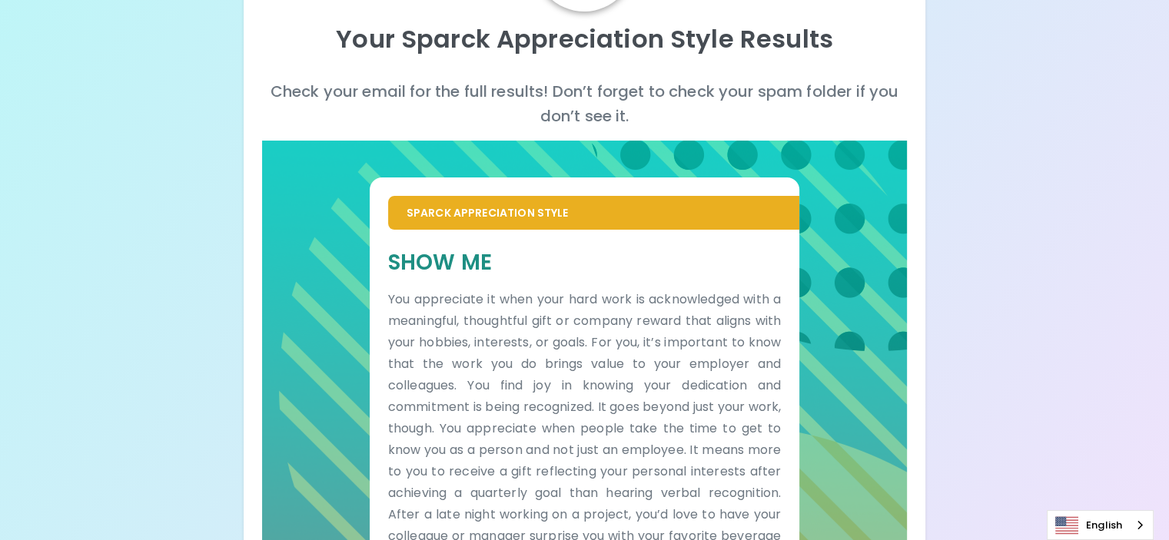
click at [610, 375] on p "You appreciate it when your hard work is acknowledged with a meaningful, though…" at bounding box center [584, 461] width 393 height 344
